Goal: Task Accomplishment & Management: Complete application form

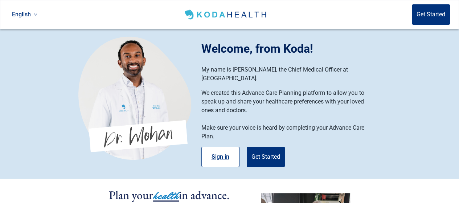
click at [218, 151] on button "Sign in" at bounding box center [220, 157] width 38 height 20
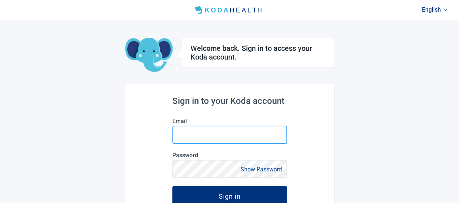
click at [207, 134] on input "Email" at bounding box center [229, 135] width 115 height 18
type input "[EMAIL_ADDRESS][DOMAIN_NAME]"
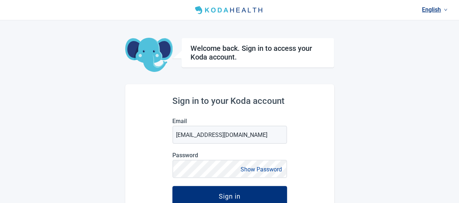
click at [249, 172] on button "Show Password" at bounding box center [261, 169] width 46 height 10
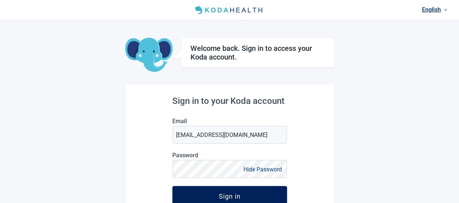
click at [229, 195] on div "Sign in" at bounding box center [230, 195] width 22 height 7
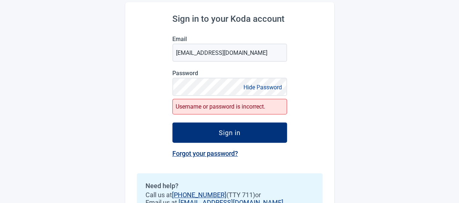
scroll to position [82, 0]
click at [210, 152] on link "Forgot your password?" at bounding box center [205, 153] width 66 height 8
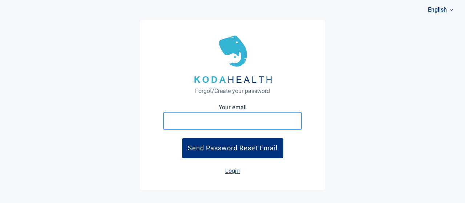
click at [234, 120] on input "Your email" at bounding box center [232, 121] width 139 height 18
type input "[EMAIL_ADDRESS][DOMAIN_NAME]"
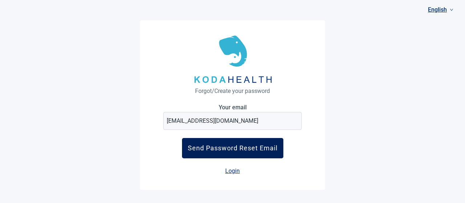
click at [235, 151] on div "Send Password Reset Email" at bounding box center [233, 148] width 90 height 8
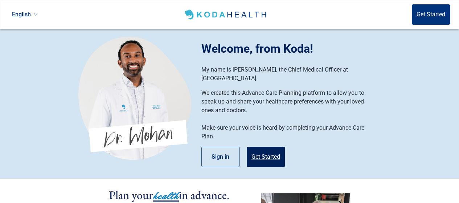
click at [267, 149] on button "Get Started" at bounding box center [266, 157] width 38 height 20
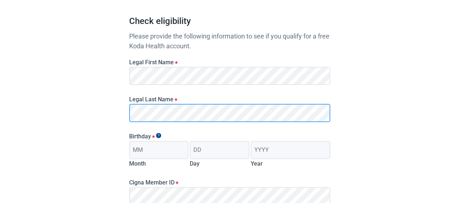
scroll to position [62, 0]
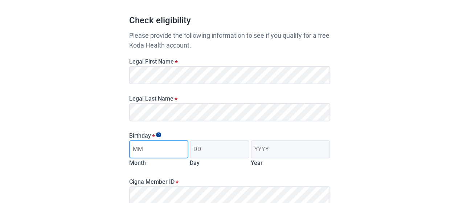
click at [137, 154] on input "Month" at bounding box center [159, 149] width 60 height 18
type input "06"
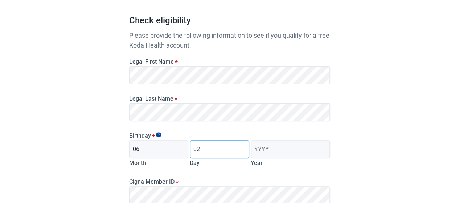
type input "02"
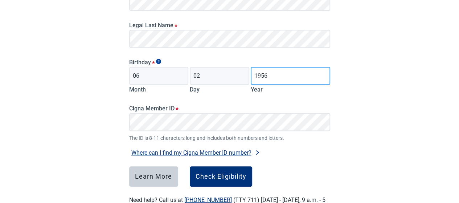
scroll to position [137, 0]
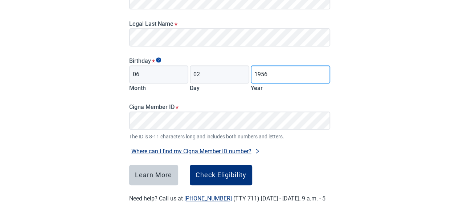
type input "1956"
click at [305, 152] on div "Where can I find my Cigna Member ID number?" at bounding box center [229, 151] width 201 height 10
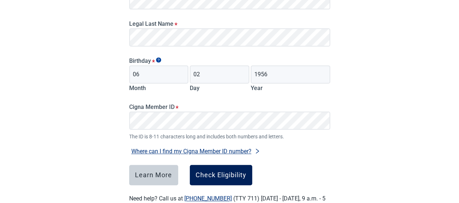
click at [224, 175] on div "Check Eligibility" at bounding box center [221, 174] width 51 height 7
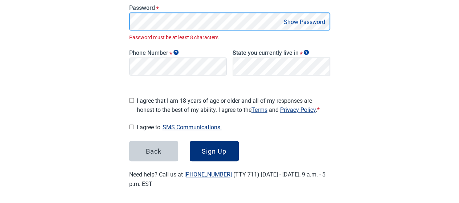
scroll to position [168, 0]
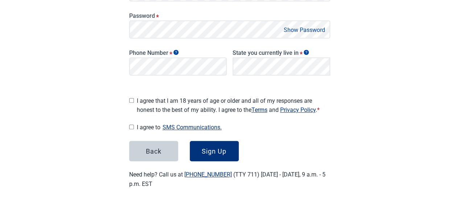
click at [305, 30] on button "Show Password" at bounding box center [305, 30] width 46 height 10
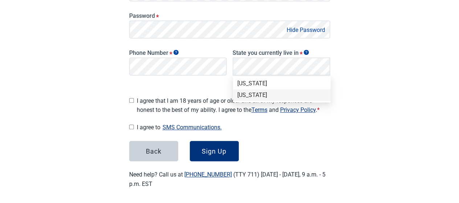
click at [251, 93] on div "[US_STATE]" at bounding box center [281, 95] width 89 height 8
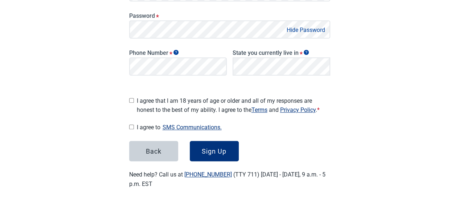
click at [131, 98] on input "I agree that I am 18 years of age or older and all of my responses are honest t…" at bounding box center [131, 100] width 5 height 5
checkbox input "true"
click at [130, 125] on input "I agree to SMS Communications." at bounding box center [131, 126] width 5 height 5
checkbox input "true"
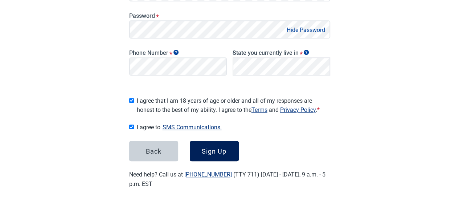
click at [211, 148] on div "Sign Up" at bounding box center [214, 150] width 25 height 7
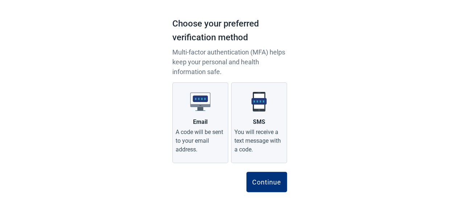
scroll to position [47, 0]
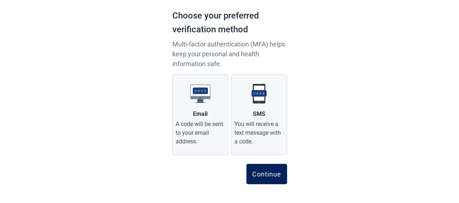
click at [264, 171] on div "Continue" at bounding box center [266, 173] width 29 height 7
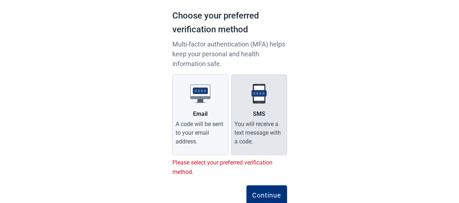
click at [267, 134] on div "You will receive a text message with a code." at bounding box center [258, 133] width 49 height 26
click at [0, 0] on input "SMS You will receive a text message with a code." at bounding box center [0, 0] width 0 height 0
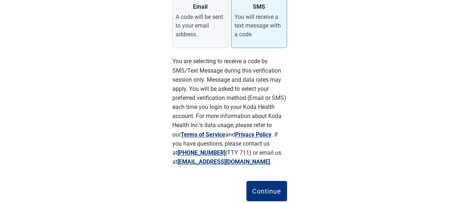
scroll to position [155, 0]
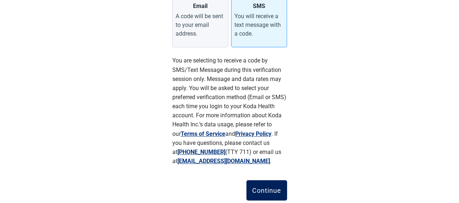
click at [268, 187] on div "Continue" at bounding box center [266, 190] width 29 height 7
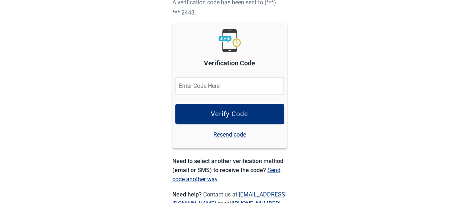
click at [228, 90] on input "Verification Code" at bounding box center [229, 86] width 109 height 18
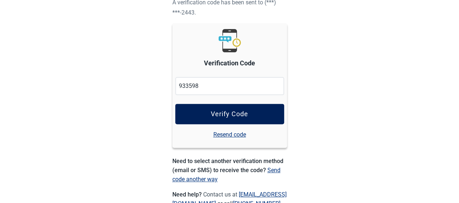
type input "933598"
click at [223, 112] on div "Verify Code" at bounding box center [229, 113] width 37 height 7
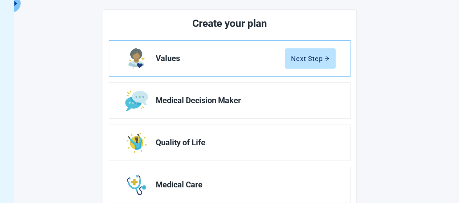
scroll to position [82, 0]
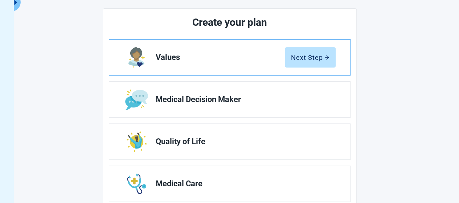
click at [184, 55] on span "Values" at bounding box center [220, 57] width 129 height 9
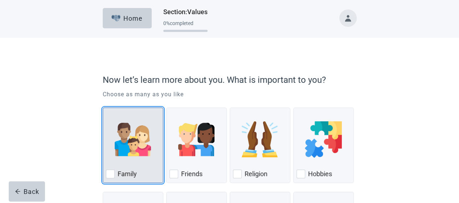
click at [111, 178] on div "Family" at bounding box center [133, 174] width 54 height 12
click at [103, 108] on input "Family" at bounding box center [103, 107] width 0 height 0
checkbox input "true"
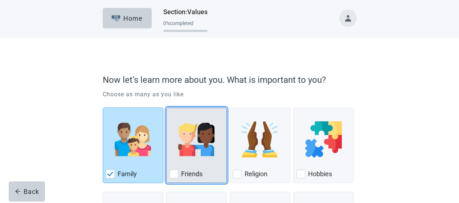
click at [176, 173] on div "Friends, checkbox, not checked" at bounding box center [173, 173] width 9 height 9
click at [167, 108] on input "Friends" at bounding box center [166, 107] width 0 height 0
checkbox input "true"
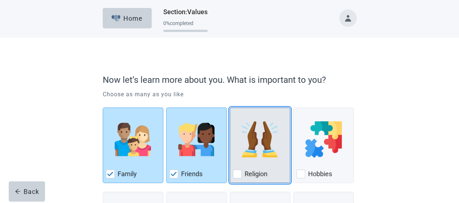
click at [243, 170] on div "Religion" at bounding box center [260, 174] width 54 height 12
click at [230, 108] on input "Religion" at bounding box center [230, 107] width 0 height 0
checkbox input "true"
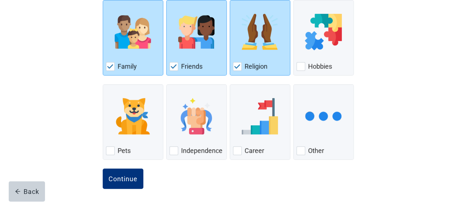
scroll to position [109, 0]
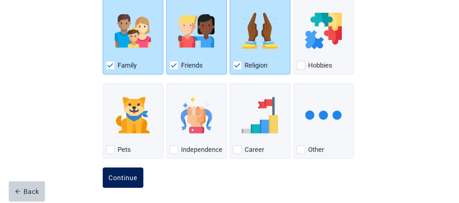
click at [125, 174] on div "Continue" at bounding box center [123, 177] width 29 height 7
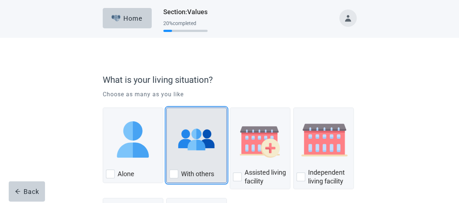
click at [176, 175] on div "With Others, checkbox, not checked" at bounding box center [173, 173] width 9 height 9
click at [167, 108] on input "With others" at bounding box center [166, 107] width 0 height 0
checkbox input "true"
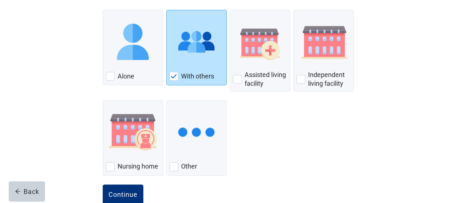
scroll to position [115, 0]
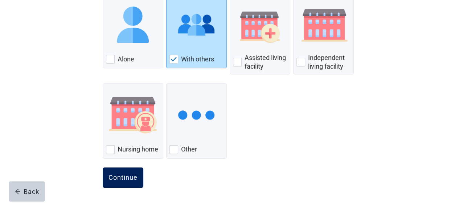
click at [123, 176] on div "Continue" at bounding box center [123, 177] width 29 height 7
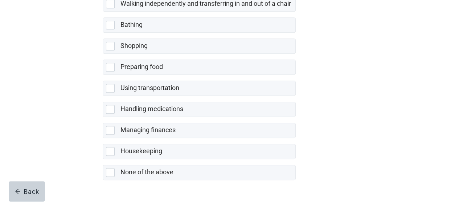
scroll to position [184, 0]
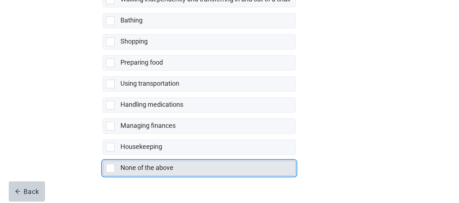
click at [186, 165] on div "None of the above" at bounding box center [205, 167] width 171 height 9
click at [103, 155] on input "None of the above" at bounding box center [103, 155] width 0 height 0
checkbox input "true"
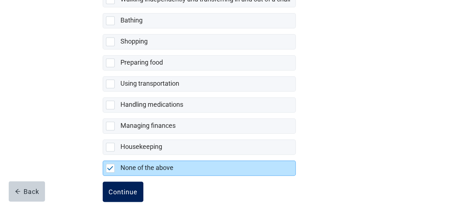
click at [130, 189] on div "Continue" at bounding box center [123, 191] width 29 height 7
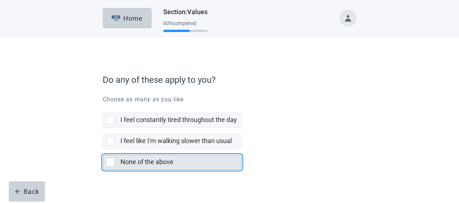
click at [112, 162] on div "None of the above, checkbox, not selected" at bounding box center [110, 162] width 9 height 9
click at [103, 149] on input "None of the above" at bounding box center [103, 149] width 0 height 0
checkbox input "true"
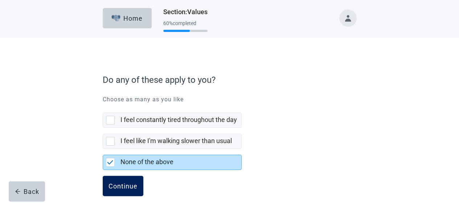
click at [119, 187] on div "Continue" at bounding box center [123, 185] width 29 height 7
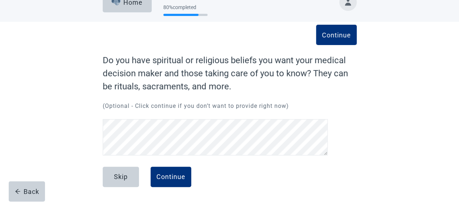
scroll to position [16, 0]
click at [167, 177] on div "Continue" at bounding box center [170, 176] width 29 height 7
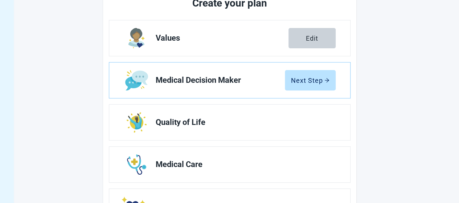
scroll to position [104, 0]
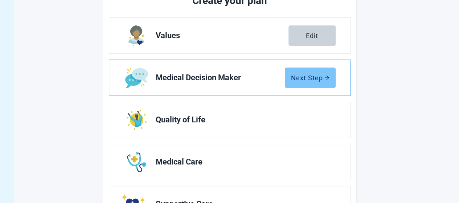
click at [315, 80] on div "Next Step" at bounding box center [310, 77] width 38 height 7
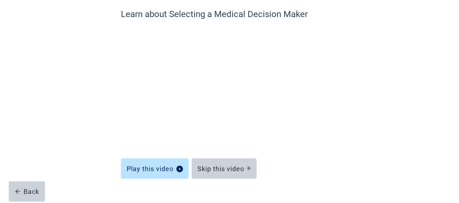
scroll to position [61, 0]
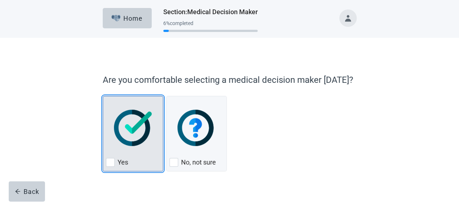
click at [106, 168] on div "Yes" at bounding box center [133, 133] width 61 height 75
click at [103, 96] on input "Yes" at bounding box center [103, 96] width 0 height 0
checkbox input "true"
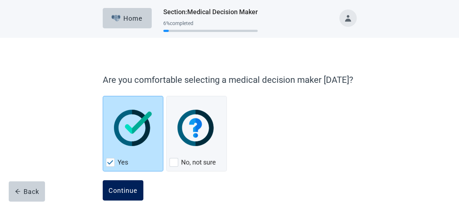
click at [118, 190] on div "Continue" at bounding box center [123, 190] width 29 height 7
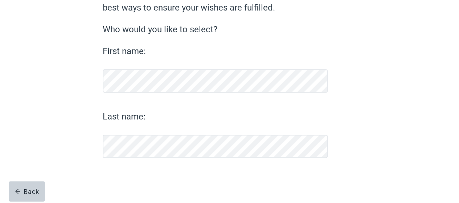
scroll to position [81, 0]
click at [120, 171] on button "Continue" at bounding box center [123, 177] width 41 height 20
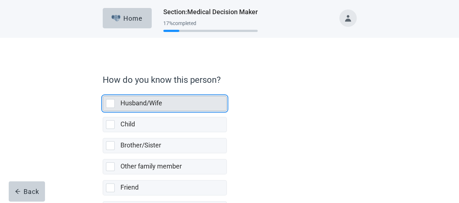
click at [152, 103] on label "Husband/Wife" at bounding box center [141, 103] width 42 height 8
checkbox input "true"
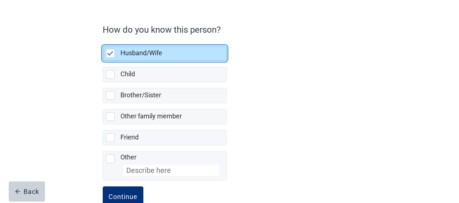
scroll to position [68, 0]
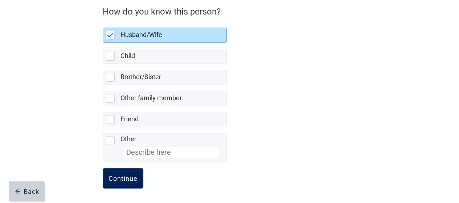
click at [123, 180] on div "Continue" at bounding box center [123, 178] width 29 height 7
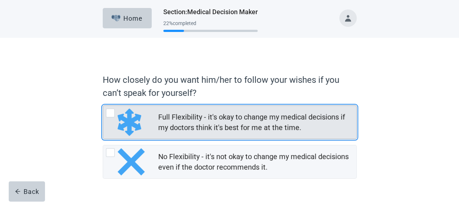
click at [151, 125] on div "Full Flexibility - it's okay to change my medical decisions if my doctors think…" at bounding box center [229, 122] width 253 height 33
click at [103, 106] on input "Full Flexibility - it's okay to change my medical decisions if my doctors think…" at bounding box center [103, 105] width 0 height 0
radio input "true"
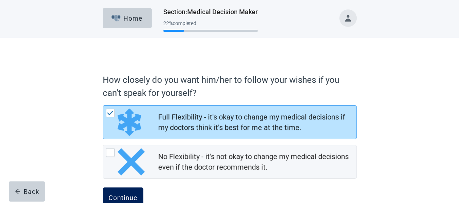
click at [123, 192] on button "Continue" at bounding box center [123, 197] width 41 height 20
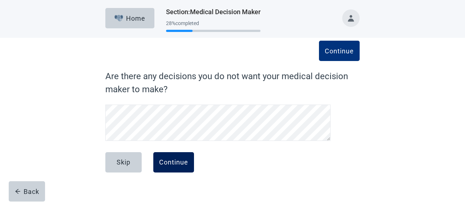
click at [169, 162] on div "Continue" at bounding box center [173, 162] width 29 height 7
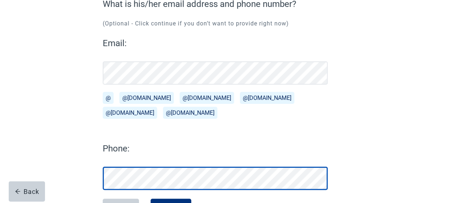
scroll to position [104, 0]
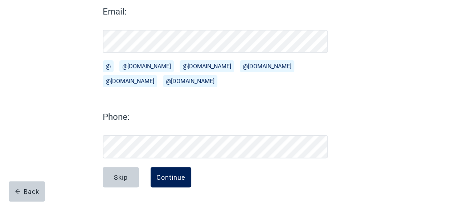
click at [172, 174] on div "Continue" at bounding box center [170, 176] width 29 height 7
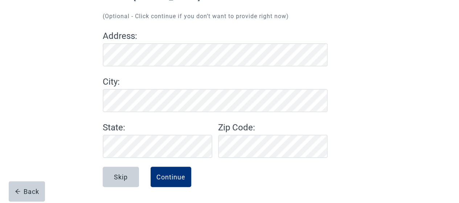
scroll to position [79, 0]
click at [172, 174] on div "Continue" at bounding box center [170, 176] width 29 height 7
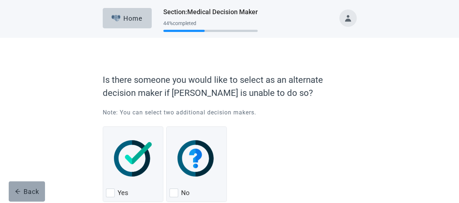
click at [30, 189] on div "Back" at bounding box center [27, 191] width 24 height 7
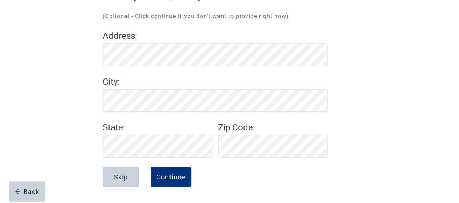
scroll to position [79, 0]
click at [167, 174] on div "Continue" at bounding box center [170, 176] width 29 height 7
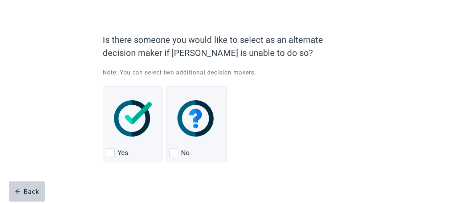
scroll to position [41, 0]
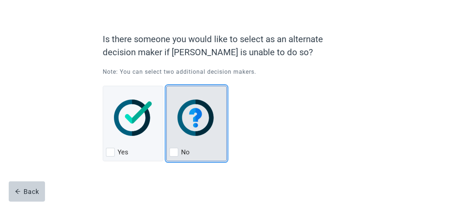
click at [173, 154] on div "No, checkbox, not checked" at bounding box center [173, 152] width 9 height 9
click at [167, 86] on input "No" at bounding box center [166, 86] width 0 height 0
checkbox input "true"
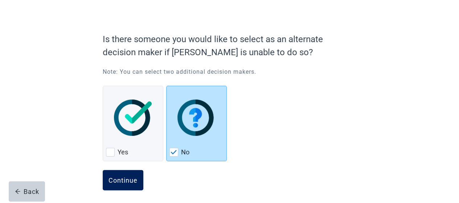
click at [127, 180] on div "Continue" at bounding box center [123, 179] width 29 height 7
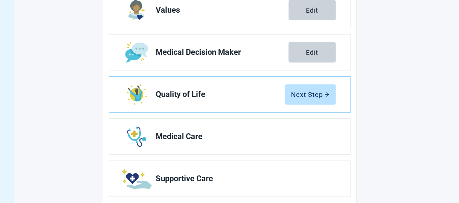
scroll to position [131, 0]
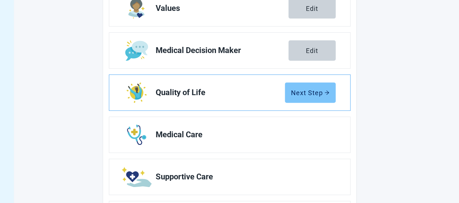
click at [309, 93] on div "Next Step" at bounding box center [310, 92] width 38 height 7
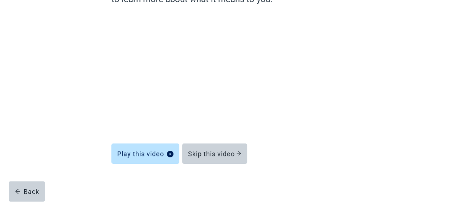
scroll to position [90, 0]
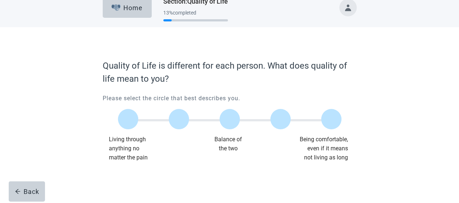
scroll to position [10, 0]
click at [228, 122] on label "Main content" at bounding box center [230, 119] width 20 height 20
click at [230, 119] on input "Quality of life scale: 50 out of 100. Balance of the two" at bounding box center [230, 119] width 0 height 0
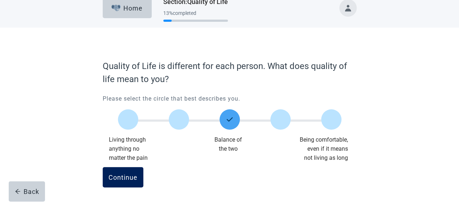
click at [126, 175] on div "Continue" at bounding box center [123, 176] width 29 height 7
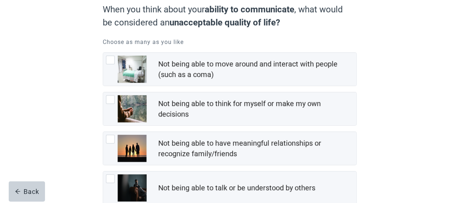
scroll to position [76, 0]
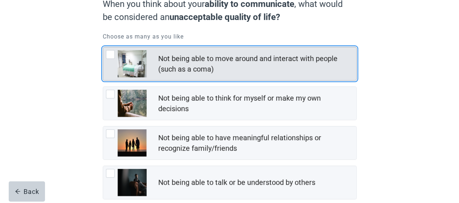
click at [107, 57] on div "Not being able to move around and interact with people (such as a coma), checkb…" at bounding box center [110, 54] width 9 height 9
click at [103, 47] on input "Not being able to move around and interact with people (such as a coma)" at bounding box center [103, 47] width 0 height 0
checkbox input "true"
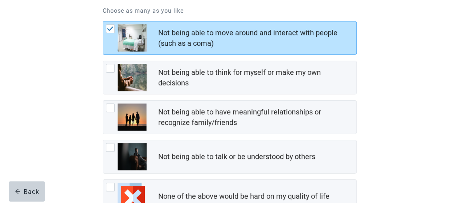
scroll to position [103, 0]
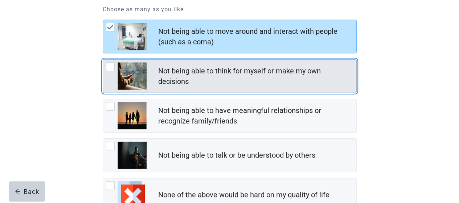
click at [110, 67] on div "Not being able to think for myself or make my own decisions, checkbox, not chec…" at bounding box center [110, 66] width 9 height 9
click at [103, 60] on input "Not being able to think for myself or make my own decisions" at bounding box center [103, 59] width 0 height 0
checkbox input "true"
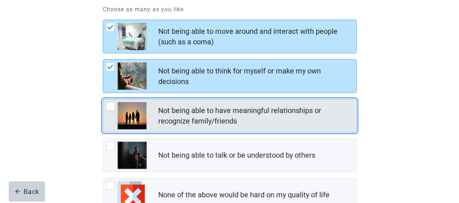
click at [109, 107] on div "Not being able to have meaningful relationships or recognize family/friends, ch…" at bounding box center [110, 106] width 9 height 9
click at [103, 99] on input "Not being able to have meaningful relationships or recognize family/friends" at bounding box center [103, 99] width 0 height 0
checkbox input "true"
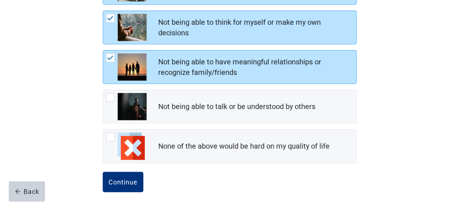
scroll to position [152, 0]
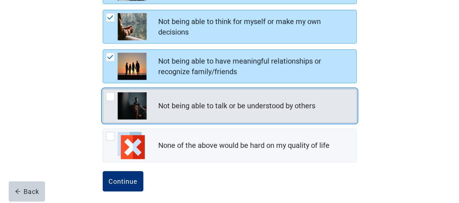
click at [110, 97] on div "Not being able to talk or be understood by others, checkbox, not checked" at bounding box center [110, 96] width 9 height 9
click at [103, 89] on input "Not being able to talk or be understood by others" at bounding box center [103, 89] width 0 height 0
checkbox input "true"
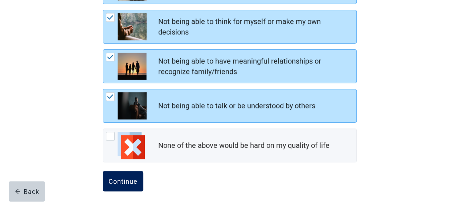
click at [120, 177] on div "Continue" at bounding box center [123, 180] width 29 height 7
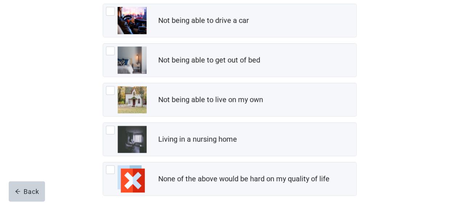
scroll to position [123, 0]
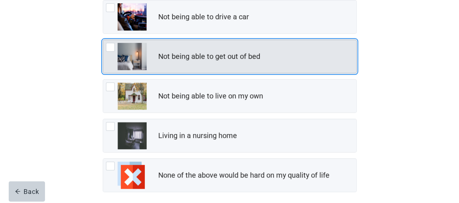
click at [111, 48] on div "Not being able to get out of bed, checkbox, not checked" at bounding box center [110, 47] width 9 height 9
click at [103, 40] on input "Not being able to get out of bed" at bounding box center [103, 40] width 0 height 0
checkbox input "true"
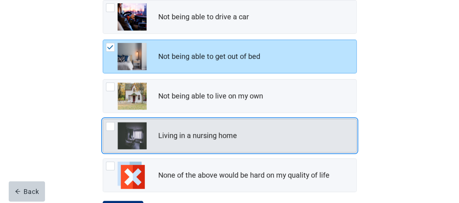
click at [109, 128] on div "Living in a nursing home, checkbox, not checked" at bounding box center [110, 126] width 9 height 9
click at [103, 119] on input "Living in a nursing home" at bounding box center [103, 119] width 0 height 0
checkbox input "true"
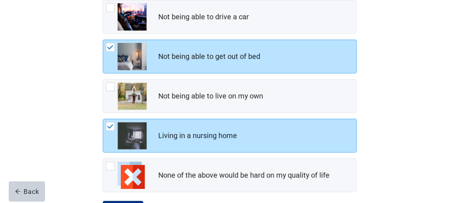
scroll to position [155, 0]
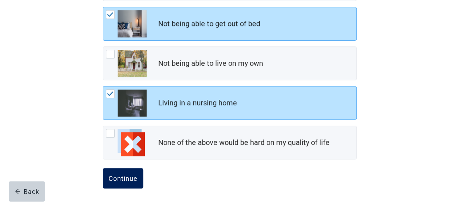
click at [119, 176] on div "Continue" at bounding box center [123, 178] width 29 height 7
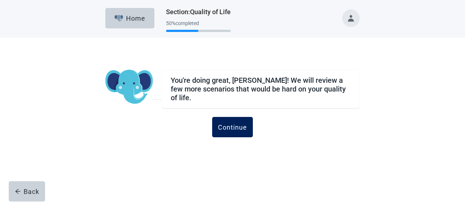
click at [234, 124] on div "Continue" at bounding box center [232, 126] width 29 height 7
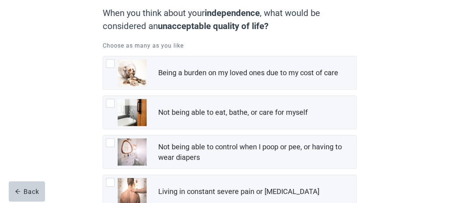
scroll to position [72, 0]
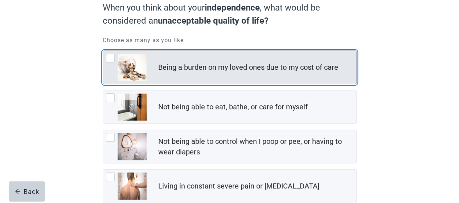
click at [112, 56] on div "Being a burden on my loved ones due to my cost of care, checkbox, not checked" at bounding box center [110, 58] width 9 height 9
click at [103, 51] on input "Being a burden on my loved ones due to my cost of care" at bounding box center [103, 50] width 0 height 0
checkbox input "true"
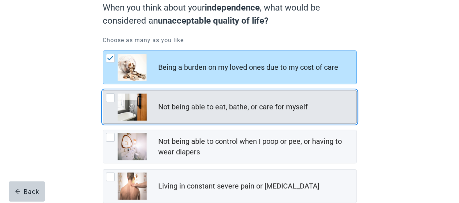
click at [109, 98] on div "Not being able to eat, bathe, or care for myself, checkbox, not checked" at bounding box center [110, 97] width 9 height 9
click at [103, 90] on input "Not being able to eat, bathe, or care for myself" at bounding box center [103, 90] width 0 height 0
checkbox input "true"
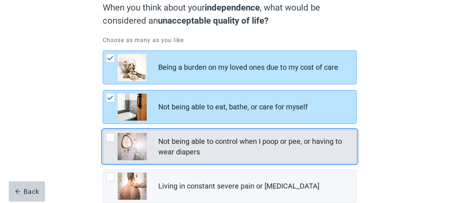
click at [110, 136] on div "Not being able to control when I poop or pee, or having to wear diapers, checkb…" at bounding box center [110, 137] width 9 height 9
click at [103, 130] on input "Not being able to control when I poop or pee, or having to wear diapers" at bounding box center [103, 130] width 0 height 0
checkbox input "true"
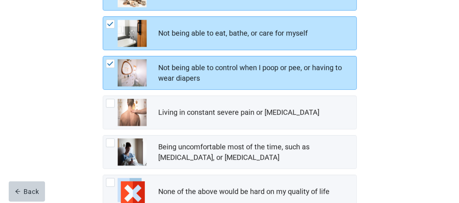
scroll to position [154, 0]
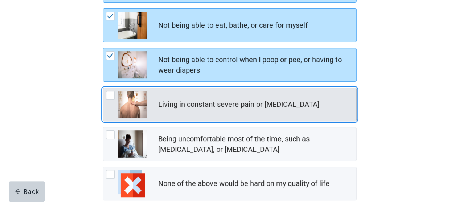
click at [108, 95] on div "Living in constant severe pain or shortness of breath, checkbox, not checked" at bounding box center [110, 95] width 9 height 9
click at [103, 88] on input "Living in constant severe pain or [MEDICAL_DATA]" at bounding box center [103, 87] width 0 height 0
checkbox input "true"
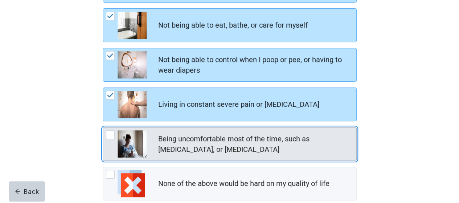
click at [109, 133] on div "Being uncomfortable most of the time, such as nausea, vomiting, or diarrhea, ch…" at bounding box center [110, 134] width 9 height 9
click at [103, 127] on input "Being uncomfortable most of the time, such as [MEDICAL_DATA], or [MEDICAL_DATA]" at bounding box center [103, 127] width 0 height 0
checkbox input "true"
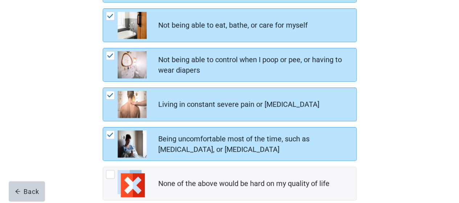
scroll to position [195, 0]
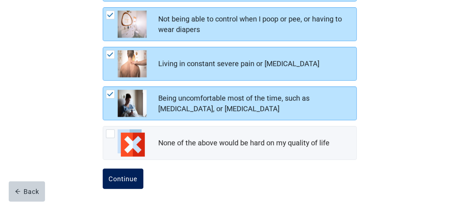
click at [125, 177] on div "Continue" at bounding box center [123, 178] width 29 height 7
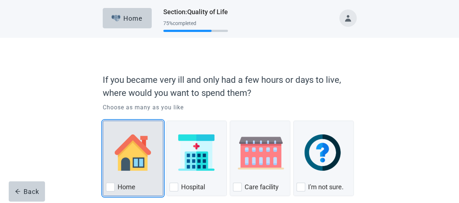
click at [111, 185] on div "Home, checkbox, not checked" at bounding box center [110, 187] width 9 height 9
click at [103, 121] on input "Home" at bounding box center [103, 120] width 0 height 0
checkbox input "true"
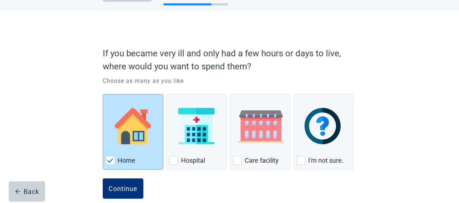
scroll to position [38, 0]
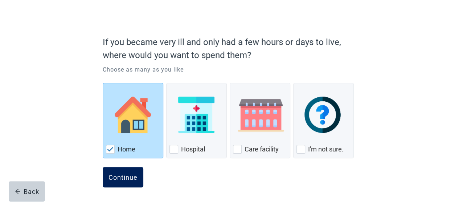
click at [126, 178] on div "Continue" at bounding box center [123, 176] width 29 height 7
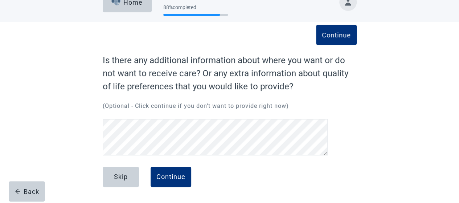
scroll to position [16, 0]
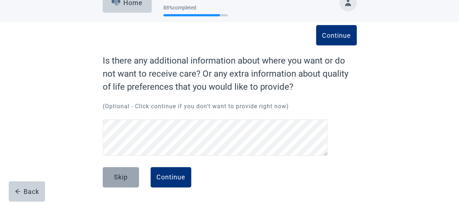
click at [123, 176] on div "Skip" at bounding box center [121, 176] width 14 height 7
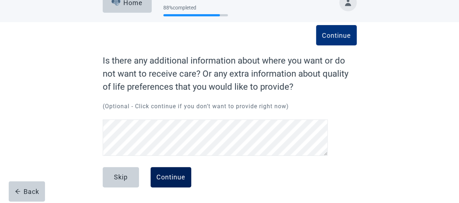
click at [175, 177] on div "Continue" at bounding box center [170, 176] width 29 height 7
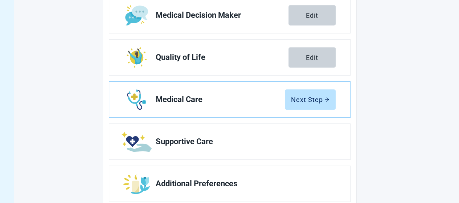
scroll to position [173, 0]
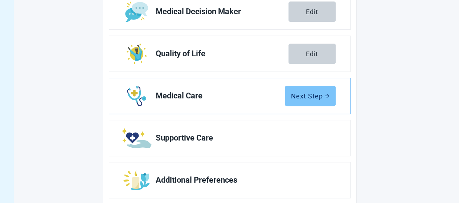
click at [314, 98] on div "Next Step" at bounding box center [310, 95] width 38 height 7
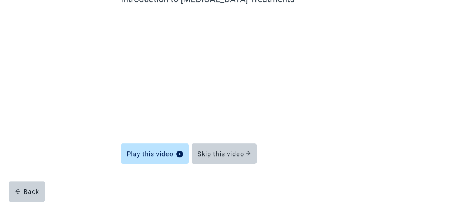
scroll to position [77, 0]
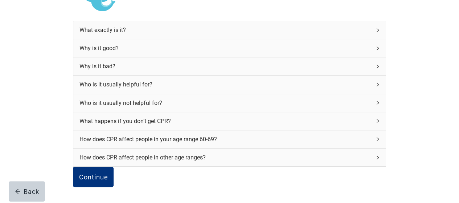
scroll to position [87, 0]
click at [327, 50] on div "Why is it good?" at bounding box center [229, 48] width 312 height 18
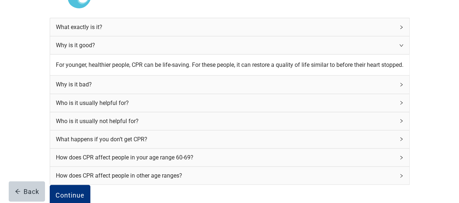
click at [327, 50] on div "Why is it good?" at bounding box center [229, 45] width 359 height 18
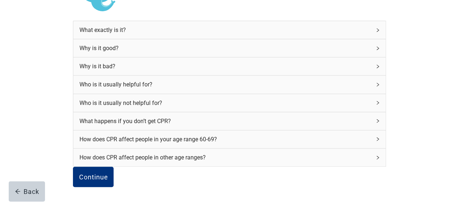
click at [325, 119] on div "What happens if you don’t get CPR?" at bounding box center [229, 121] width 312 height 18
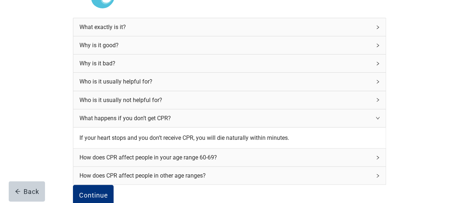
click at [326, 101] on div "Who is it usually not helpful for?" at bounding box center [229, 100] width 312 height 18
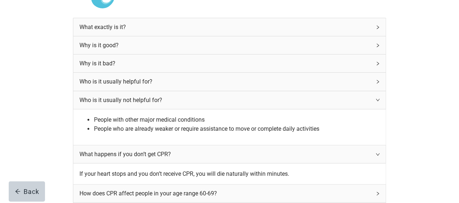
click at [327, 104] on div "Who is it usually not helpful for?" at bounding box center [229, 100] width 312 height 18
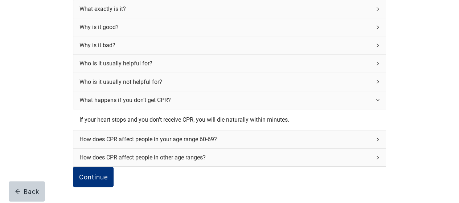
scroll to position [162, 0]
click at [376, 137] on icon "right" at bounding box center [378, 139] width 4 height 4
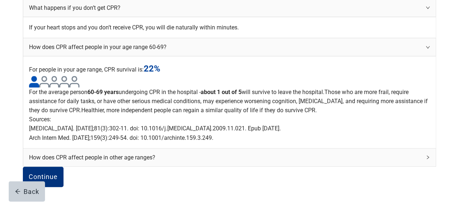
scroll to position [304, 0]
click at [426, 155] on icon "right" at bounding box center [428, 157] width 4 height 4
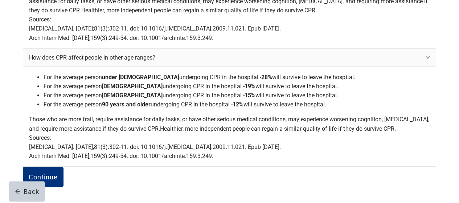
scroll to position [497, 0]
click at [58, 178] on div "Continue" at bounding box center [43, 176] width 29 height 7
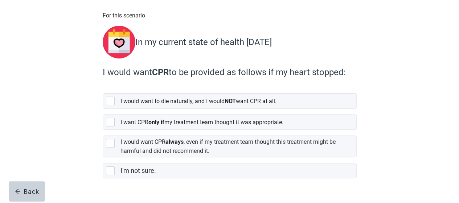
scroll to position [61, 0]
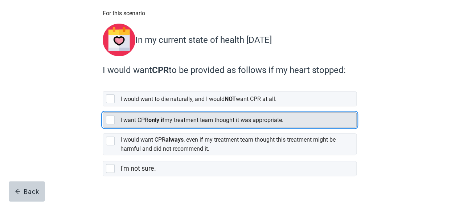
click at [114, 117] on div "[object Object], checkbox, not selected" at bounding box center [110, 119] width 9 height 9
click at [103, 107] on input "I want CPR only if my treatment team thought it was appropriate." at bounding box center [103, 106] width 0 height 0
checkbox input "true"
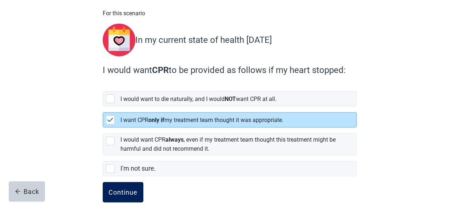
click at [123, 188] on div "Continue" at bounding box center [123, 191] width 29 height 7
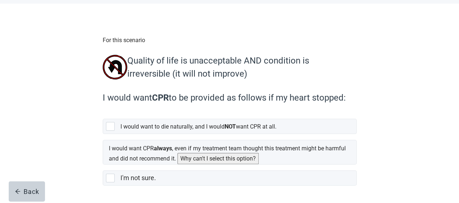
scroll to position [37, 0]
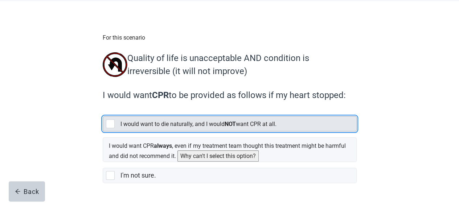
click at [110, 126] on div "[object Object], checkbox, not selected" at bounding box center [110, 123] width 9 height 9
click at [103, 111] on input "I would want to die naturally, and I would NOT want CPR at all." at bounding box center [103, 110] width 0 height 0
checkbox input "true"
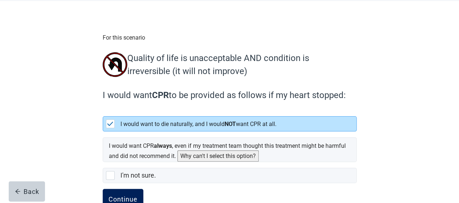
click at [122, 193] on button "Continue" at bounding box center [123, 199] width 41 height 20
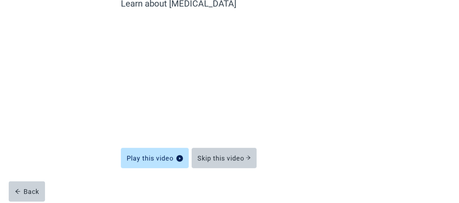
scroll to position [77, 0]
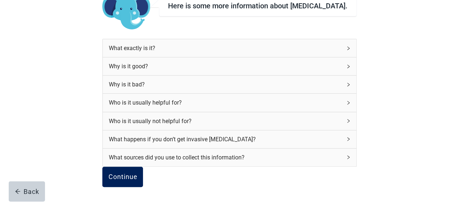
click at [137, 173] on div "Continue" at bounding box center [122, 176] width 29 height 7
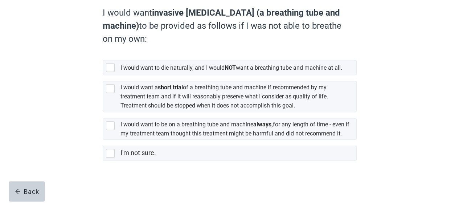
scroll to position [122, 0]
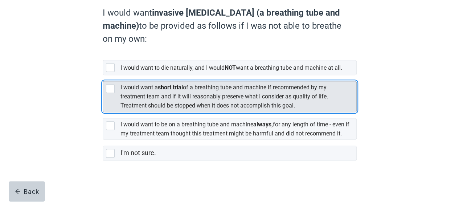
click at [112, 89] on div "[object Object], checkbox, not selected" at bounding box center [110, 88] width 9 height 9
click at [103, 75] on input "I would want a short trial of a breathing tube and machine if recommended by my…" at bounding box center [103, 75] width 0 height 0
checkbox input "true"
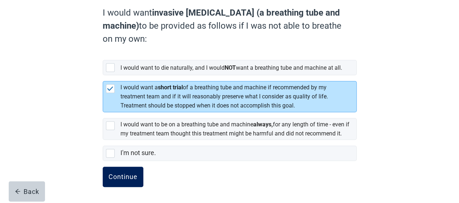
click at [123, 180] on div "Continue" at bounding box center [123, 176] width 29 height 7
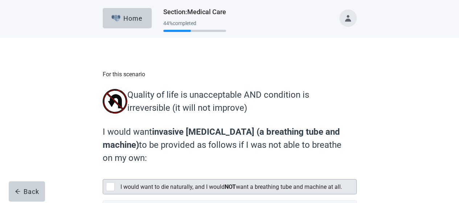
click at [112, 189] on div "[object Object], checkbox, not selected" at bounding box center [110, 186] width 9 height 9
click at [103, 173] on input "I would want to die naturally, and I would NOT want a breathing tube and machin…" at bounding box center [103, 173] width 0 height 0
checkbox input "true"
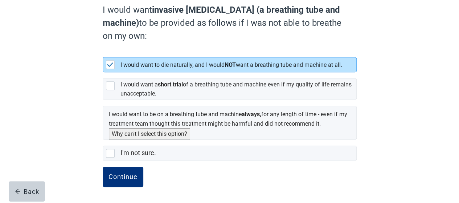
scroll to position [127, 0]
click at [129, 176] on div "Continue" at bounding box center [123, 176] width 29 height 7
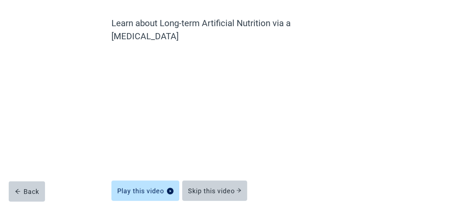
scroll to position [53, 0]
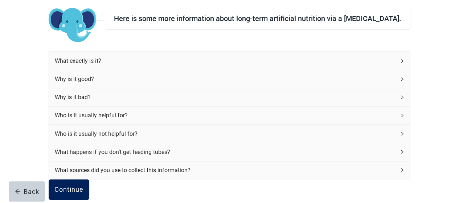
click at [83, 193] on div "Continue" at bounding box center [68, 189] width 29 height 7
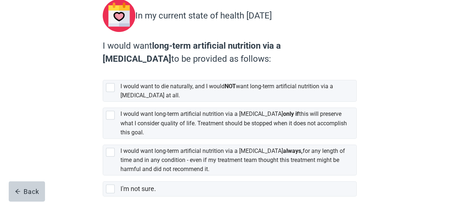
scroll to position [86, 0]
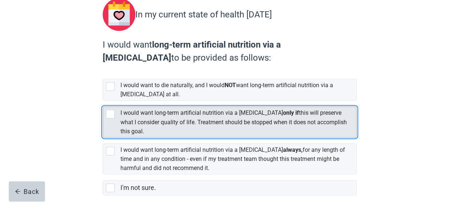
click at [109, 111] on div "[object Object], checkbox, not selected" at bounding box center [110, 114] width 9 height 9
click at [103, 101] on input "I would want long-term artificial nutrition via a [MEDICAL_DATA] only if this w…" at bounding box center [103, 101] width 0 height 0
checkbox input "true"
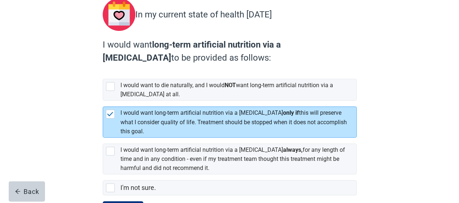
scroll to position [116, 0]
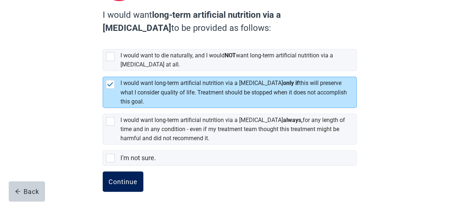
click at [118, 178] on div "Continue" at bounding box center [123, 181] width 29 height 7
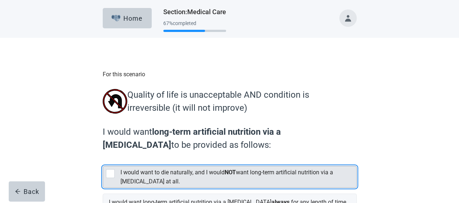
click at [111, 174] on div "[object Object], checkbox, not selected" at bounding box center [110, 173] width 9 height 9
click at [103, 160] on input "I would want to die naturally, and I would NOT want long-term artificial nutrit…" at bounding box center [103, 160] width 0 height 0
checkbox input "true"
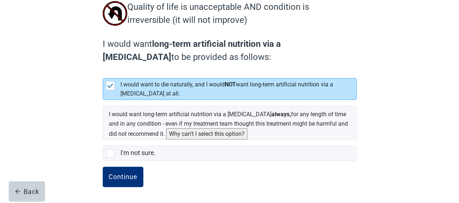
scroll to position [96, 0]
click at [118, 176] on div "Continue" at bounding box center [123, 176] width 29 height 7
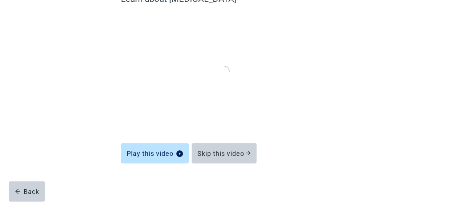
scroll to position [77, 0]
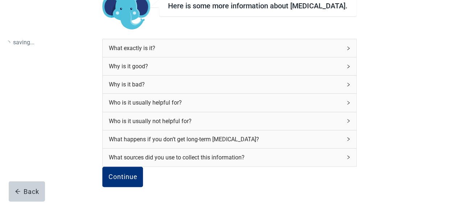
scroll to position [96, 0]
click at [137, 173] on div "Continue" at bounding box center [122, 176] width 29 height 7
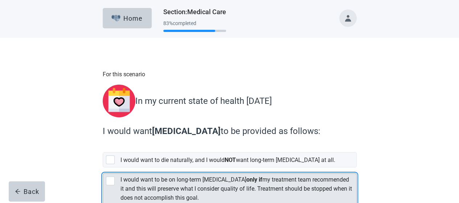
click at [109, 177] on div "[object Object], checkbox, not selected" at bounding box center [110, 180] width 9 height 9
click at [103, 168] on input "I would want to be on long-term [MEDICAL_DATA] only if my treatment team recomm…" at bounding box center [103, 167] width 0 height 0
checkbox input "true"
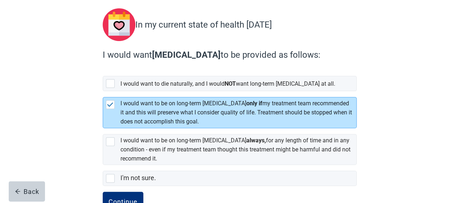
scroll to position [97, 0]
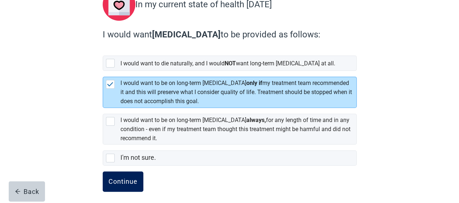
click at [122, 178] on div "Continue" at bounding box center [123, 181] width 29 height 7
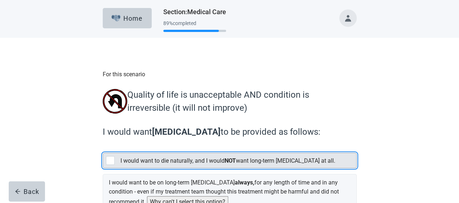
click at [109, 161] on div "[object Object], checkbox, not selected" at bounding box center [110, 160] width 9 height 9
click at [103, 147] on input "I would want to die naturally, and I would NOT want long-term [MEDICAL_DATA] at…" at bounding box center [103, 147] width 0 height 0
checkbox input "true"
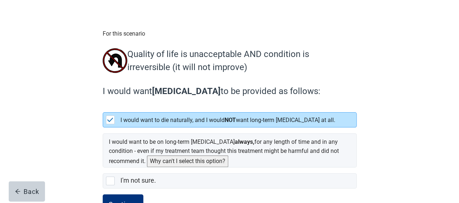
scroll to position [67, 0]
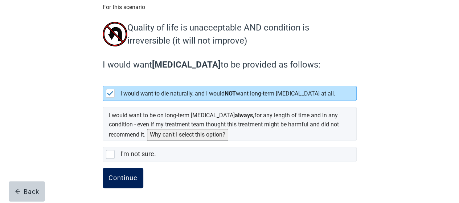
click at [127, 177] on div "Continue" at bounding box center [123, 177] width 29 height 7
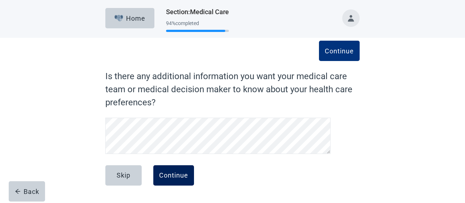
click at [175, 173] on div "Continue" at bounding box center [173, 175] width 29 height 7
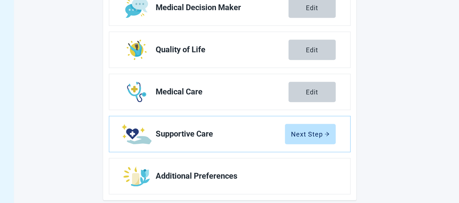
scroll to position [182, 0]
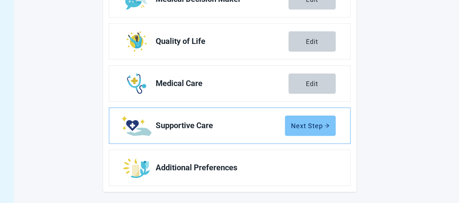
click at [307, 126] on div "Next Step" at bounding box center [310, 125] width 38 height 7
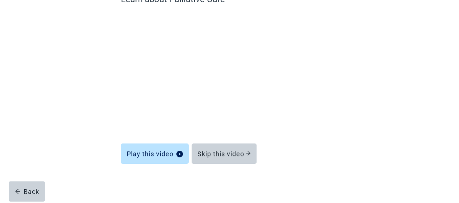
scroll to position [77, 0]
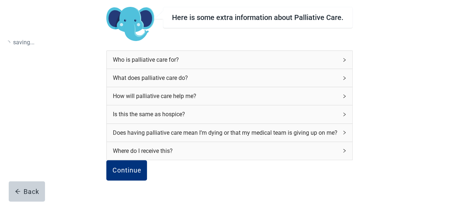
scroll to position [115, 0]
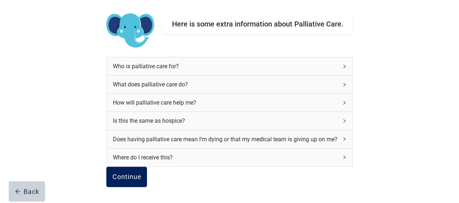
click at [139, 173] on div "Continue" at bounding box center [126, 176] width 29 height 7
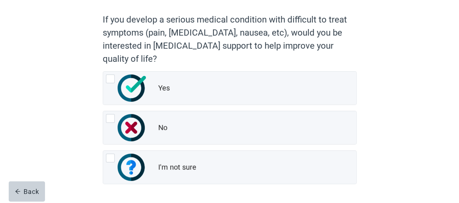
scroll to position [78, 0]
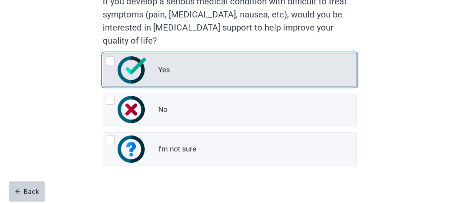
click at [113, 61] on div "Yes, radio button, not checked" at bounding box center [110, 60] width 9 height 9
click at [103, 53] on input "Yes" at bounding box center [103, 53] width 0 height 0
radio input "true"
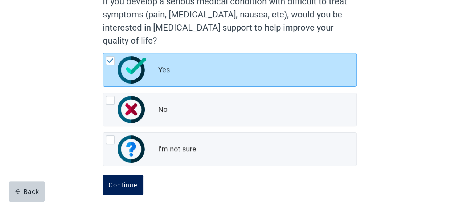
click at [121, 181] on div "Continue" at bounding box center [123, 184] width 29 height 7
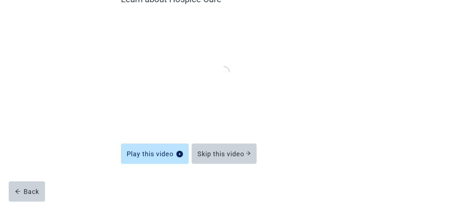
scroll to position [77, 0]
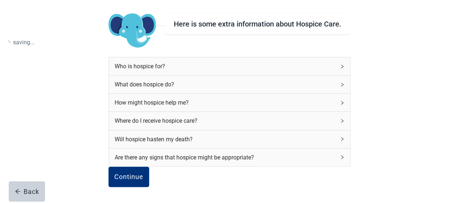
scroll to position [78, 0]
click at [139, 173] on div "Continue" at bounding box center [128, 176] width 29 height 7
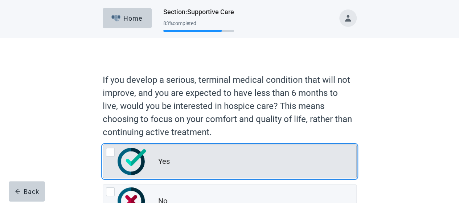
click at [110, 156] on div "Yes, radio button, not checked" at bounding box center [110, 152] width 9 height 9
click at [103, 145] on input "Yes" at bounding box center [103, 144] width 0 height 0
radio input "true"
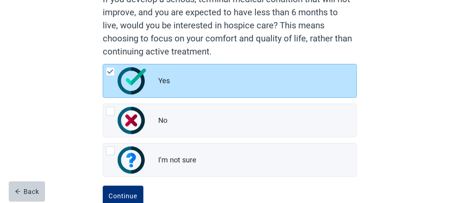
scroll to position [99, 0]
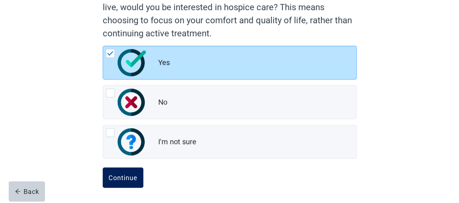
click at [120, 176] on div "Continue" at bounding box center [123, 177] width 29 height 7
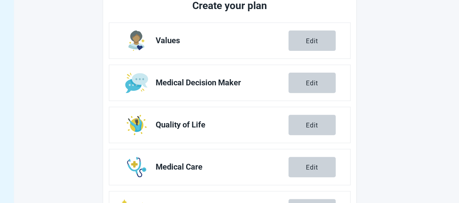
scroll to position [182, 0]
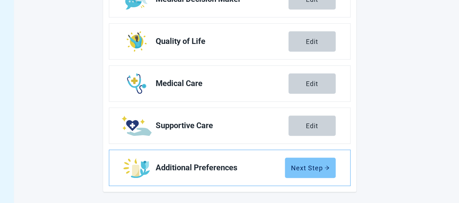
click at [312, 169] on div "Next Step" at bounding box center [310, 167] width 38 height 7
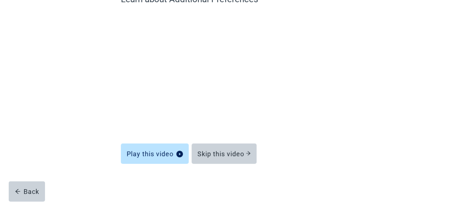
scroll to position [77, 0]
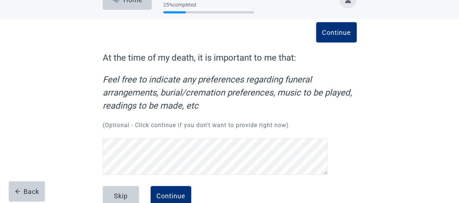
scroll to position [18, 0]
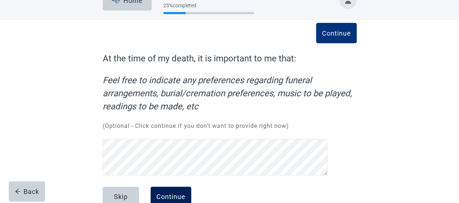
click at [172, 193] on div "Continue" at bounding box center [170, 196] width 29 height 7
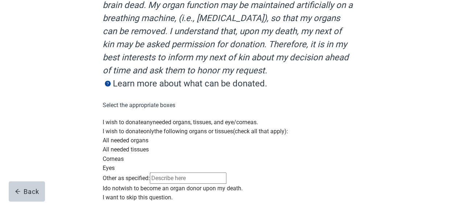
scroll to position [124, 0]
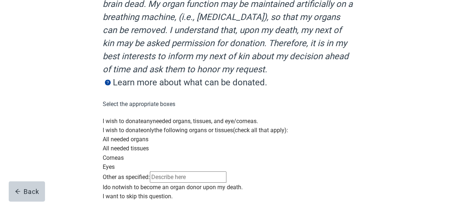
click at [110, 117] on div "Main content" at bounding box center [230, 117] width 254 height 0
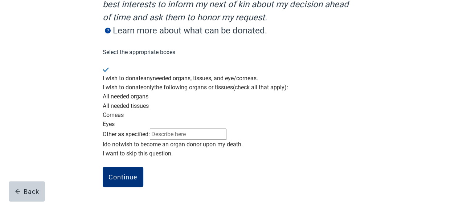
scroll to position [242, 0]
click at [120, 176] on div "Continue" at bounding box center [123, 176] width 29 height 7
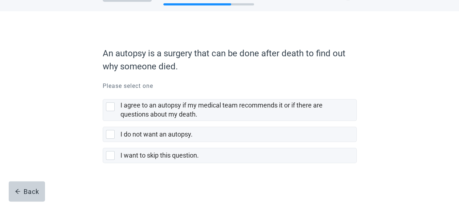
scroll to position [28, 0]
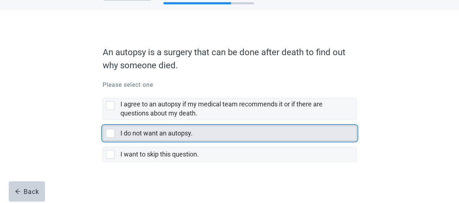
click at [110, 133] on div "I do not want an autopsy., checkbox, not selected" at bounding box center [110, 133] width 9 height 9
click at [103, 120] on input "I do not want an autopsy." at bounding box center [103, 120] width 0 height 0
checkbox input "true"
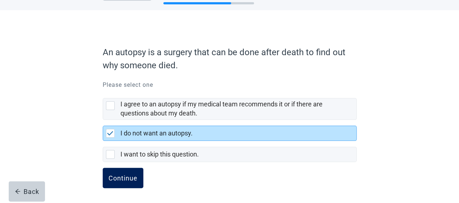
click at [120, 177] on div "Continue" at bounding box center [123, 177] width 29 height 7
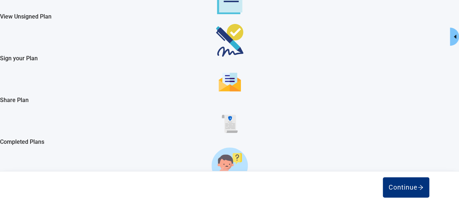
scroll to position [54, 0]
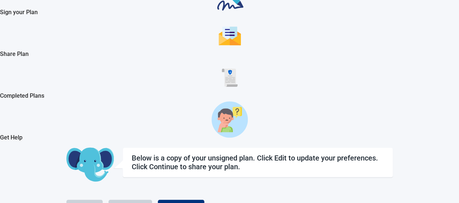
scroll to position [6301, 0]
checkbox input "true"
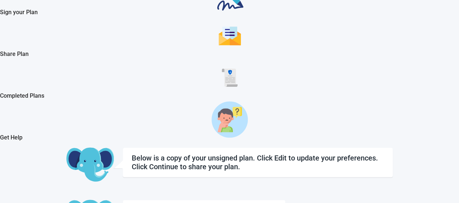
scroll to position [40, 0]
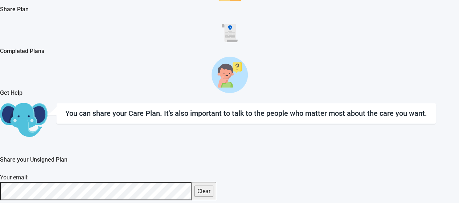
scroll to position [209, 0]
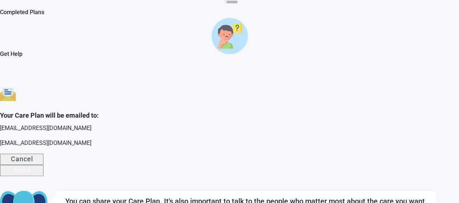
click at [30, 166] on div "Send" at bounding box center [22, 169] width 16 height 7
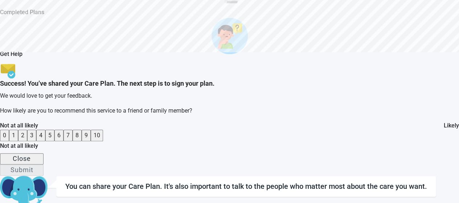
scroll to position [229, 0]
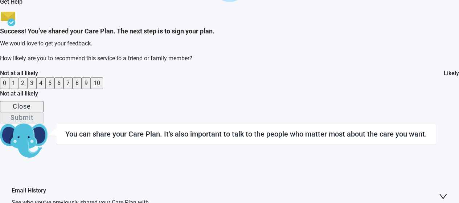
click at [103, 89] on button "10" at bounding box center [97, 82] width 12 height 11
click at [33, 121] on div "Submit" at bounding box center [22, 117] width 23 height 7
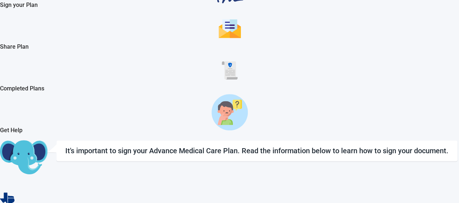
scroll to position [102, 0]
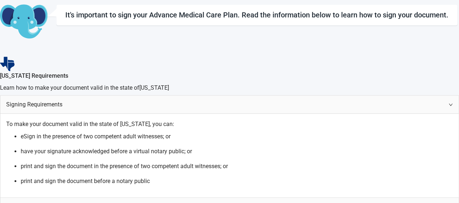
scroll to position [236, 0]
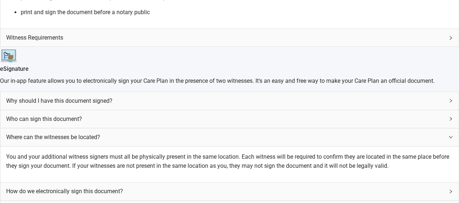
scroll to position [400, 0]
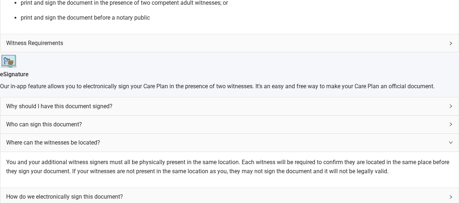
click at [350, 188] on div "How do we electronically sign this document?" at bounding box center [229, 197] width 458 height 18
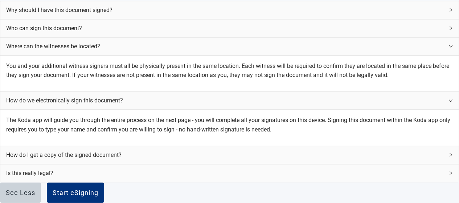
scroll to position [497, 0]
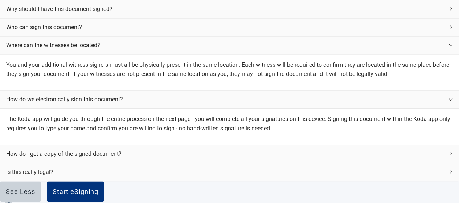
click at [348, 145] on div "How do I get a copy of the signed document?" at bounding box center [229, 154] width 458 height 18
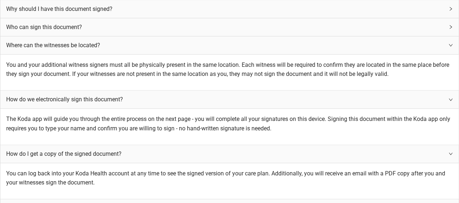
click at [348, 145] on div "How do I get a copy of the signed document?" at bounding box center [229, 154] width 458 height 18
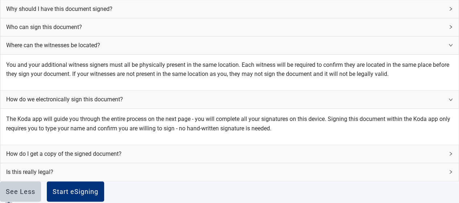
click at [349, 163] on div "Is this really legal?" at bounding box center [229, 172] width 458 height 18
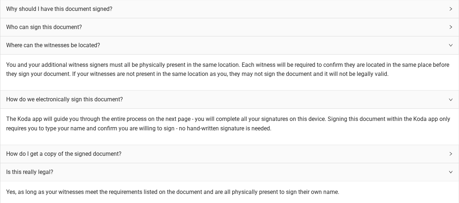
click at [349, 163] on div "Is this really legal?" at bounding box center [229, 172] width 458 height 18
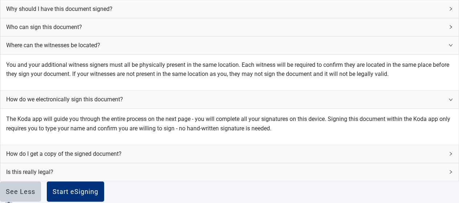
click at [349, 163] on div "Is this really legal?" at bounding box center [229, 172] width 458 height 18
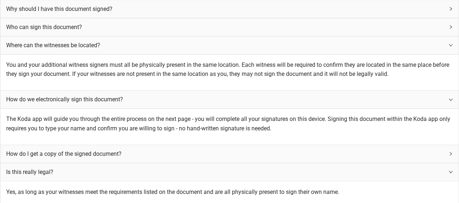
click at [350, 163] on div "Is this really legal?" at bounding box center [229, 172] width 458 height 18
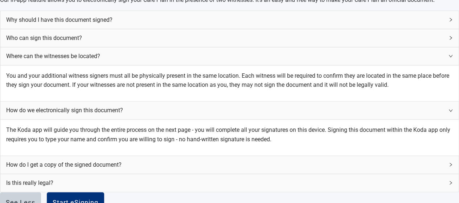
scroll to position [490, 0]
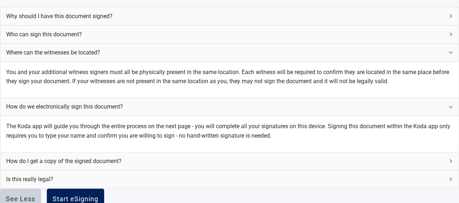
click at [98, 195] on div "Start eSigning" at bounding box center [76, 198] width 46 height 7
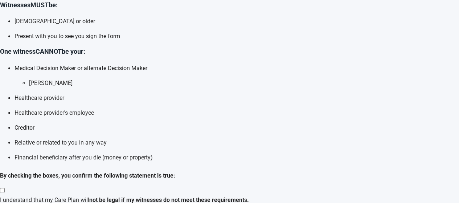
scroll to position [114, 0]
click at [160, 186] on div "Main content" at bounding box center [228, 190] width 456 height 9
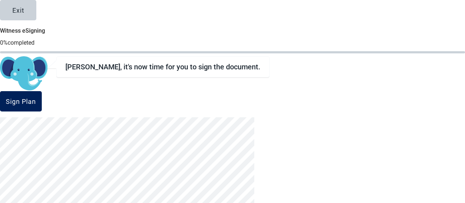
click at [36, 105] on div "Sign Plan" at bounding box center [21, 101] width 30 height 7
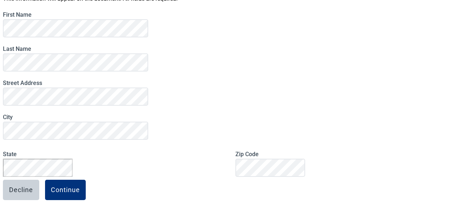
scroll to position [104, 0]
click at [80, 186] on div "Continue" at bounding box center [65, 189] width 29 height 7
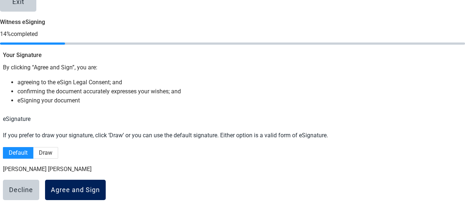
scroll to position [49, 0]
click at [100, 186] on div "Agree and Sign" at bounding box center [75, 189] width 49 height 7
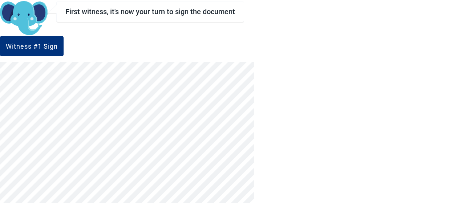
scroll to position [82, 0]
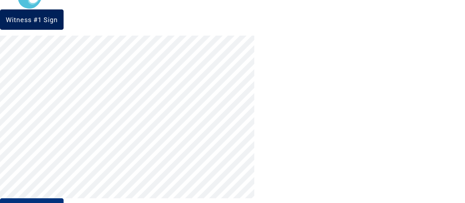
click at [58, 23] on div "Witness #1 Sign" at bounding box center [32, 19] width 52 height 7
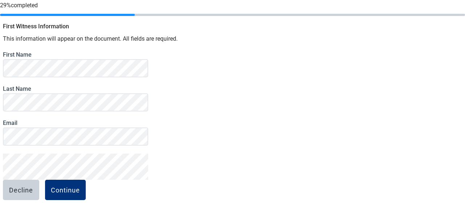
scroll to position [62, 0]
click at [80, 186] on div "Continue" at bounding box center [65, 189] width 29 height 7
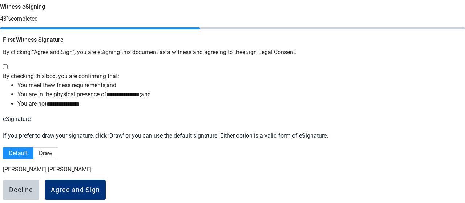
click at [114, 62] on div at bounding box center [231, 66] width 456 height 9
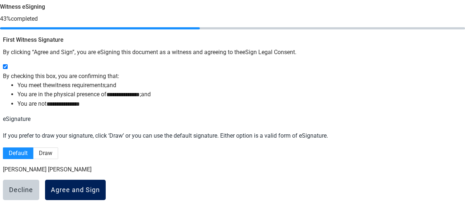
click at [100, 186] on div "Agree and Sign" at bounding box center [75, 189] width 49 height 7
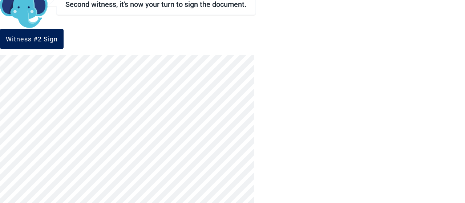
click at [58, 42] on div "Witness #2 Sign" at bounding box center [32, 38] width 52 height 7
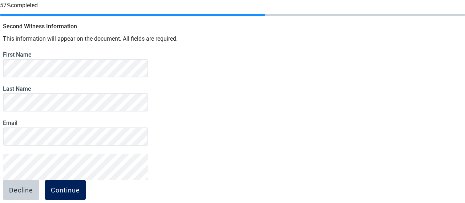
click at [80, 186] on div "Continue" at bounding box center [65, 189] width 29 height 7
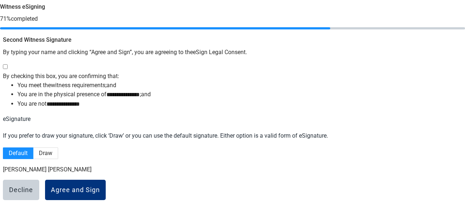
scroll to position [42, 0]
click at [114, 62] on div at bounding box center [231, 66] width 456 height 9
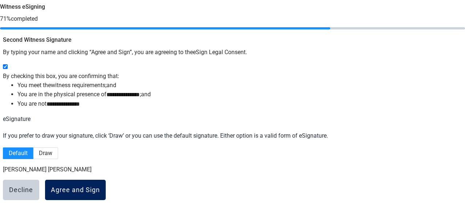
click at [100, 187] on div "Agree and Sign" at bounding box center [75, 189] width 49 height 7
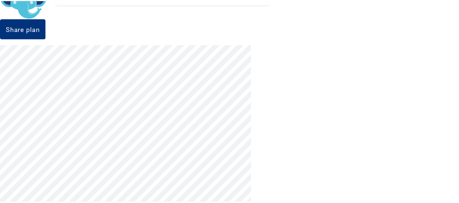
scroll to position [82, 0]
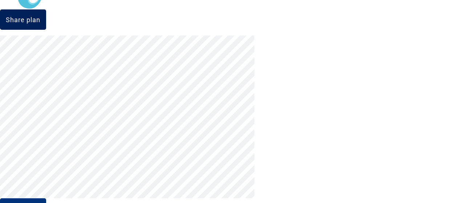
click at [40, 23] on div "Share plan" at bounding box center [23, 19] width 34 height 7
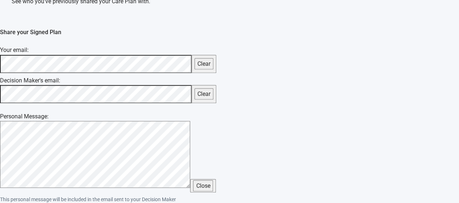
scroll to position [330, 0]
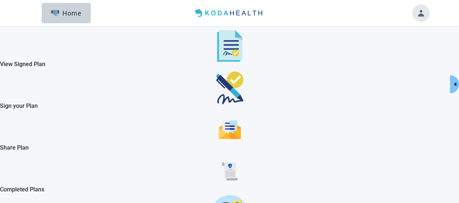
click at [217, 54] on img "View Signed Plan" at bounding box center [229, 46] width 25 height 32
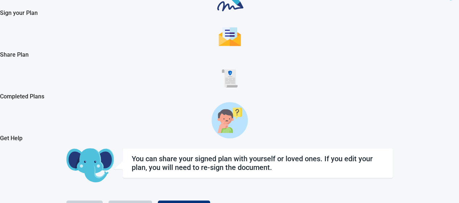
scroll to position [27, 0]
